Goal: Download file/media

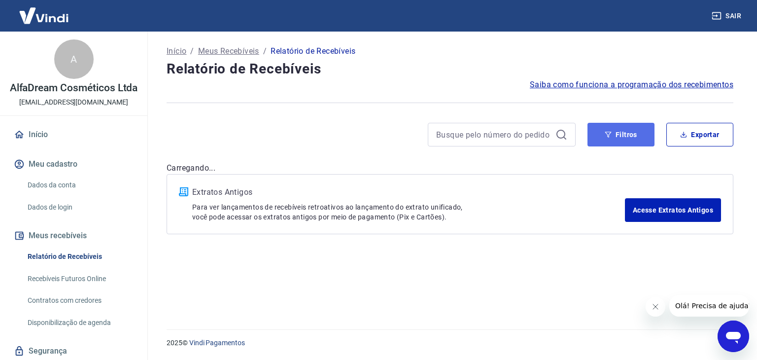
click at [630, 139] on button "Filtros" at bounding box center [621, 135] width 67 height 24
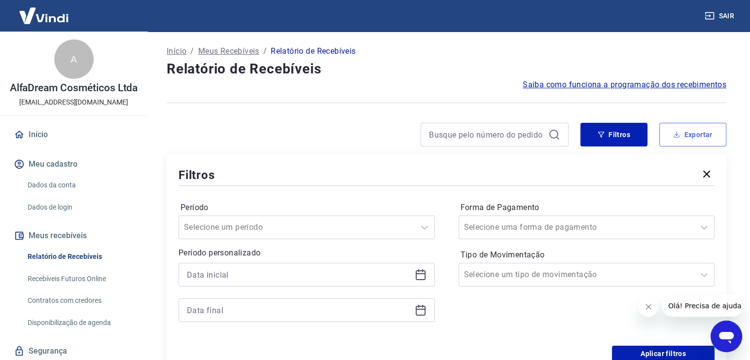
click at [692, 132] on button "Exportar" at bounding box center [692, 135] width 67 height 24
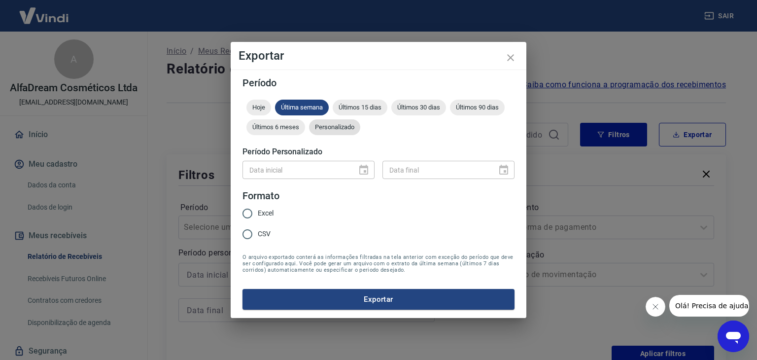
click at [321, 122] on div "Personalizado" at bounding box center [334, 127] width 51 height 16
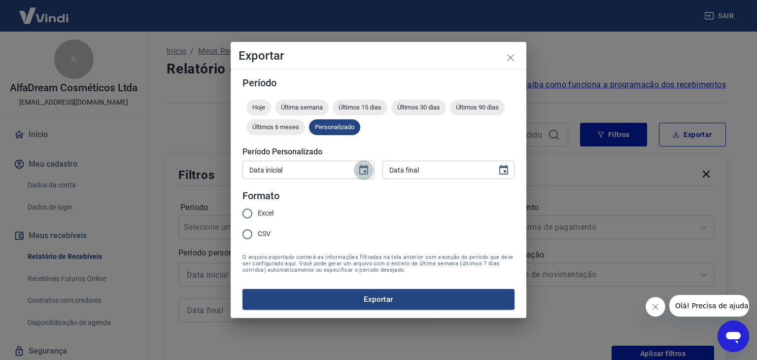
click at [365, 170] on icon "Choose date" at bounding box center [363, 170] width 9 height 10
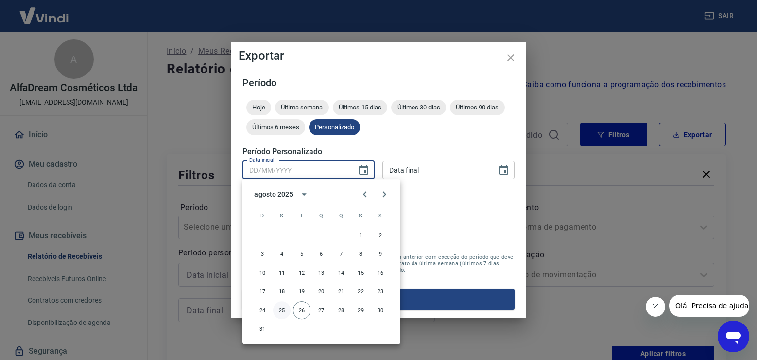
click at [288, 310] on button "25" at bounding box center [282, 310] width 18 height 18
type input "[DATE]"
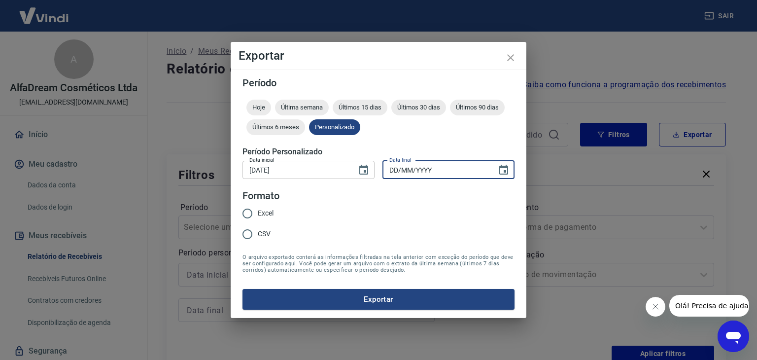
type input "DD/MM/YYYY"
click at [418, 172] on input "DD/MM/YYYY" at bounding box center [436, 170] width 107 height 18
click at [505, 170] on icon "Choose date" at bounding box center [503, 170] width 9 height 10
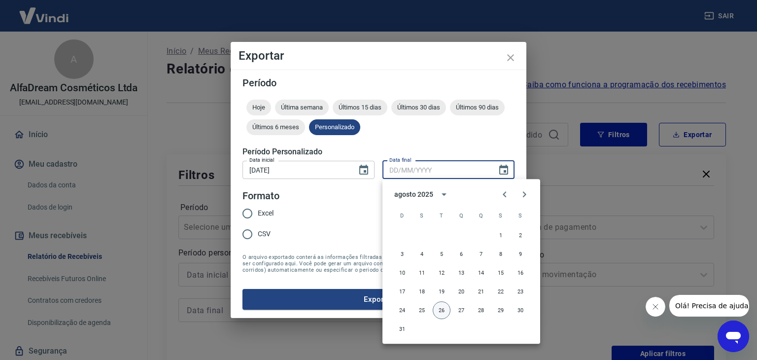
click at [442, 308] on button "26" at bounding box center [442, 310] width 18 height 18
type input "[DATE]"
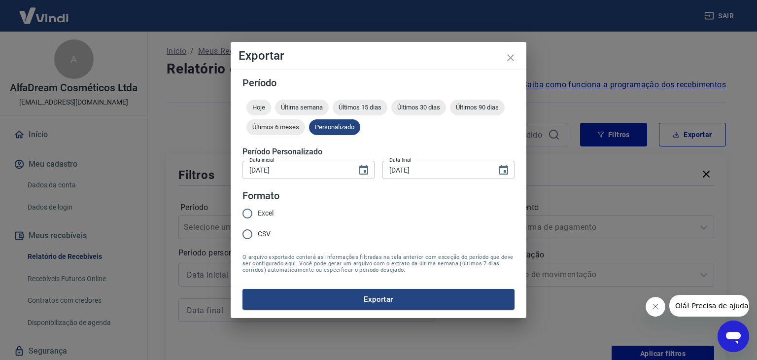
click at [262, 213] on span "Excel" at bounding box center [266, 213] width 16 height 10
click at [258, 213] on input "Excel" at bounding box center [247, 213] width 21 height 21
radio input "true"
click at [250, 232] on input "CSV" at bounding box center [247, 234] width 21 height 21
radio input "true"
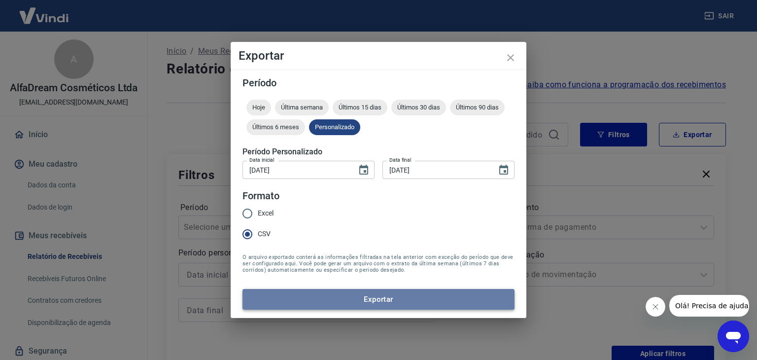
click at [329, 292] on button "Exportar" at bounding box center [379, 299] width 272 height 21
